Goal: Information Seeking & Learning: Find specific page/section

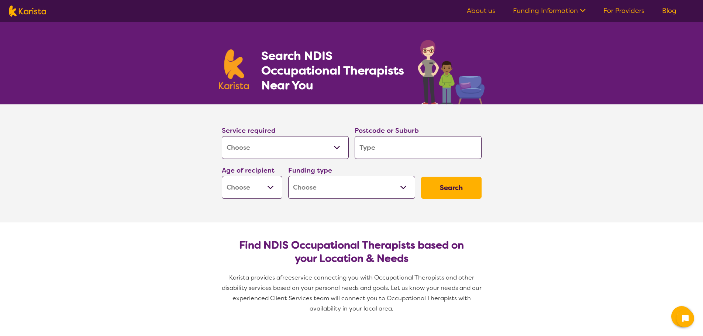
select select "[MEDICAL_DATA]"
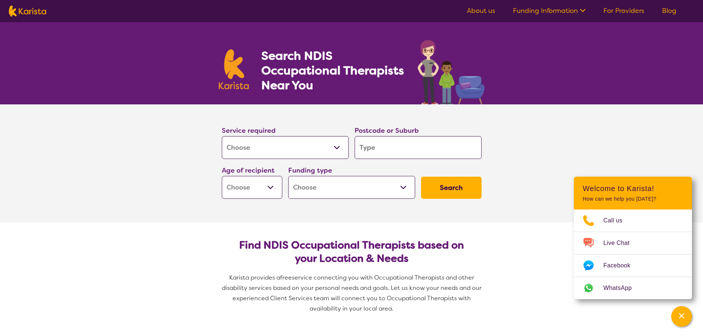
click at [389, 149] on input "search" at bounding box center [418, 147] width 127 height 23
type input "2"
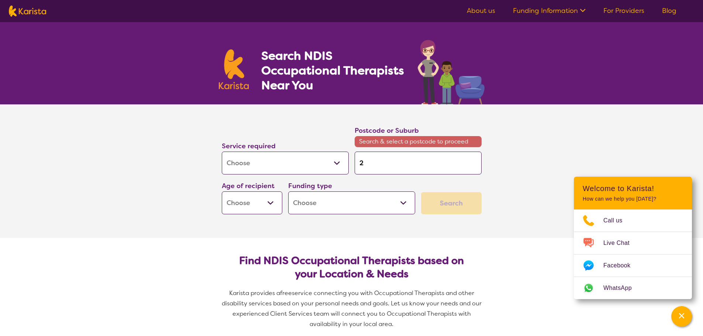
type input "21"
type input "216"
type input "2167"
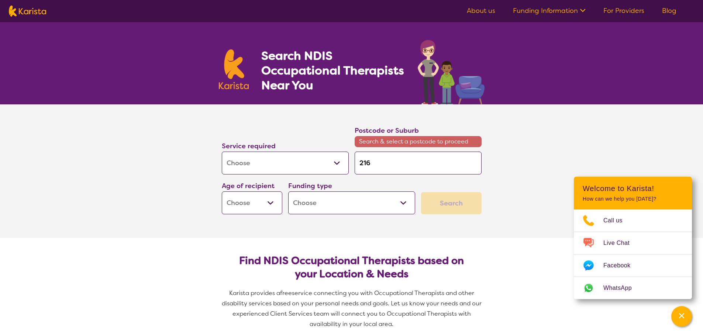
type input "2167"
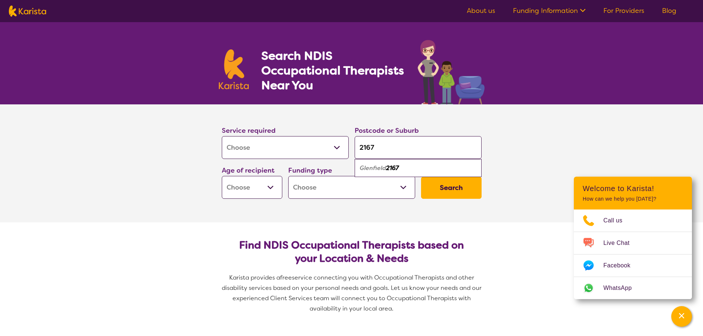
type input "2167"
click at [240, 189] on select "Early Childhood - 0 to 9 Child - 10 to 11 Adolescent - 12 to 17 Adult - 18 to 6…" at bounding box center [252, 187] width 61 height 23
select select "CH"
click at [222, 176] on select "Early Childhood - 0 to 9 Child - 10 to 11 Adolescent - 12 to 17 Adult - 18 to 6…" at bounding box center [252, 187] width 61 height 23
select select "CH"
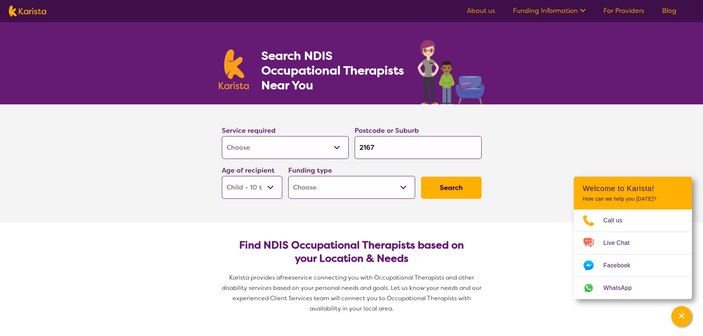
click at [319, 193] on select "Home Care Package (HCP) National Disability Insurance Scheme (NDIS) I don't know" at bounding box center [351, 187] width 127 height 23
select select "NDIS"
click at [288, 176] on select "Home Care Package (HCP) National Disability Insurance Scheme (NDIS) I don't know" at bounding box center [351, 187] width 127 height 23
select select "NDIS"
click at [346, 190] on select "Home Care Package (HCP) National Disability Insurance Scheme (NDIS) I don't know" at bounding box center [351, 187] width 127 height 23
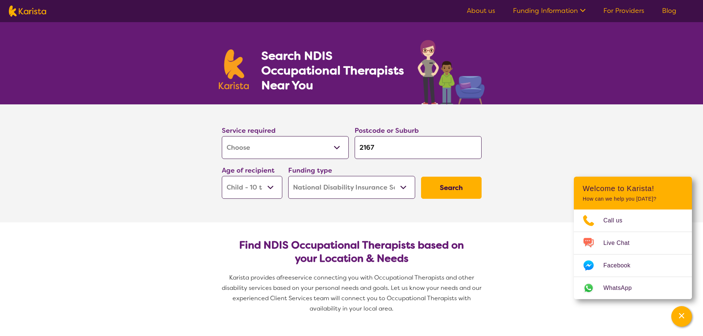
click at [249, 224] on section "Find NDIS Occupational Therapists based on your Location & Needs Karista provid…" at bounding box center [352, 274] width 284 height 103
click at [442, 186] on button "Search" at bounding box center [451, 188] width 61 height 22
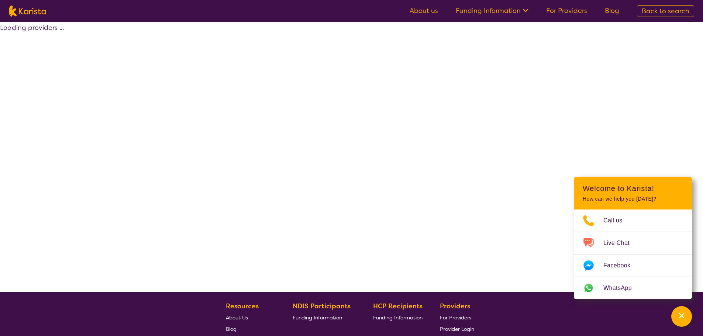
select select "by_score"
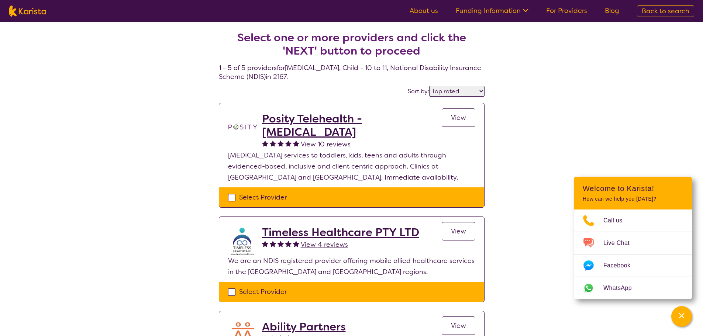
click at [161, 68] on div "Select one or more providers and click the 'NEXT' button to proceed 1 - 5 of 5 …" at bounding box center [351, 332] width 703 height 621
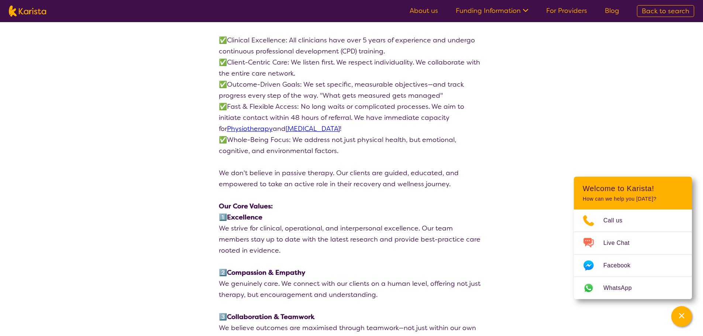
scroll to position [849, 0]
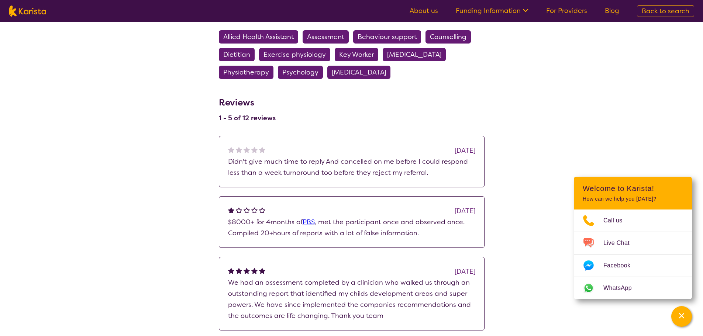
scroll to position [517, 0]
